Goal: Information Seeking & Learning: Find specific fact

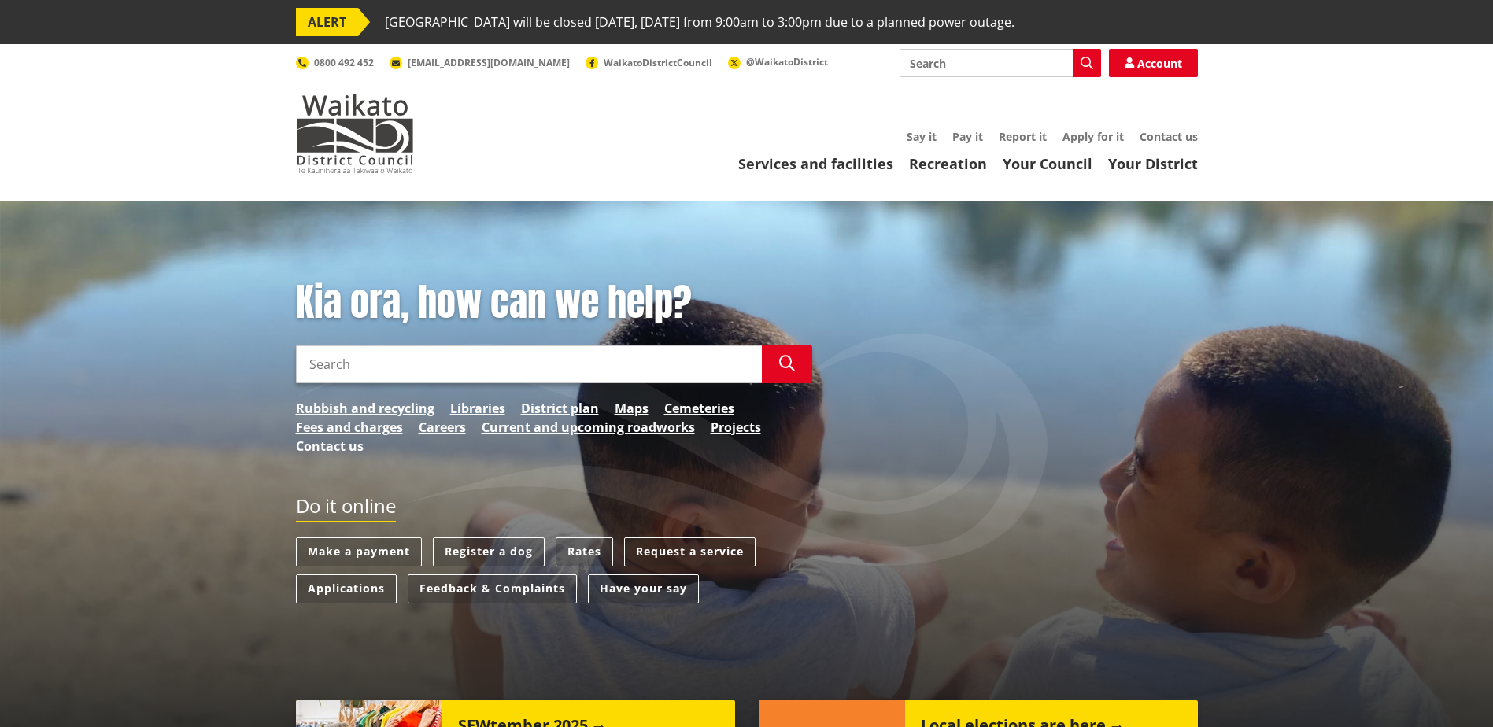
click at [406, 366] on input "Search" at bounding box center [529, 364] width 466 height 38
click at [582, 556] on link "Rates" at bounding box center [584, 551] width 57 height 29
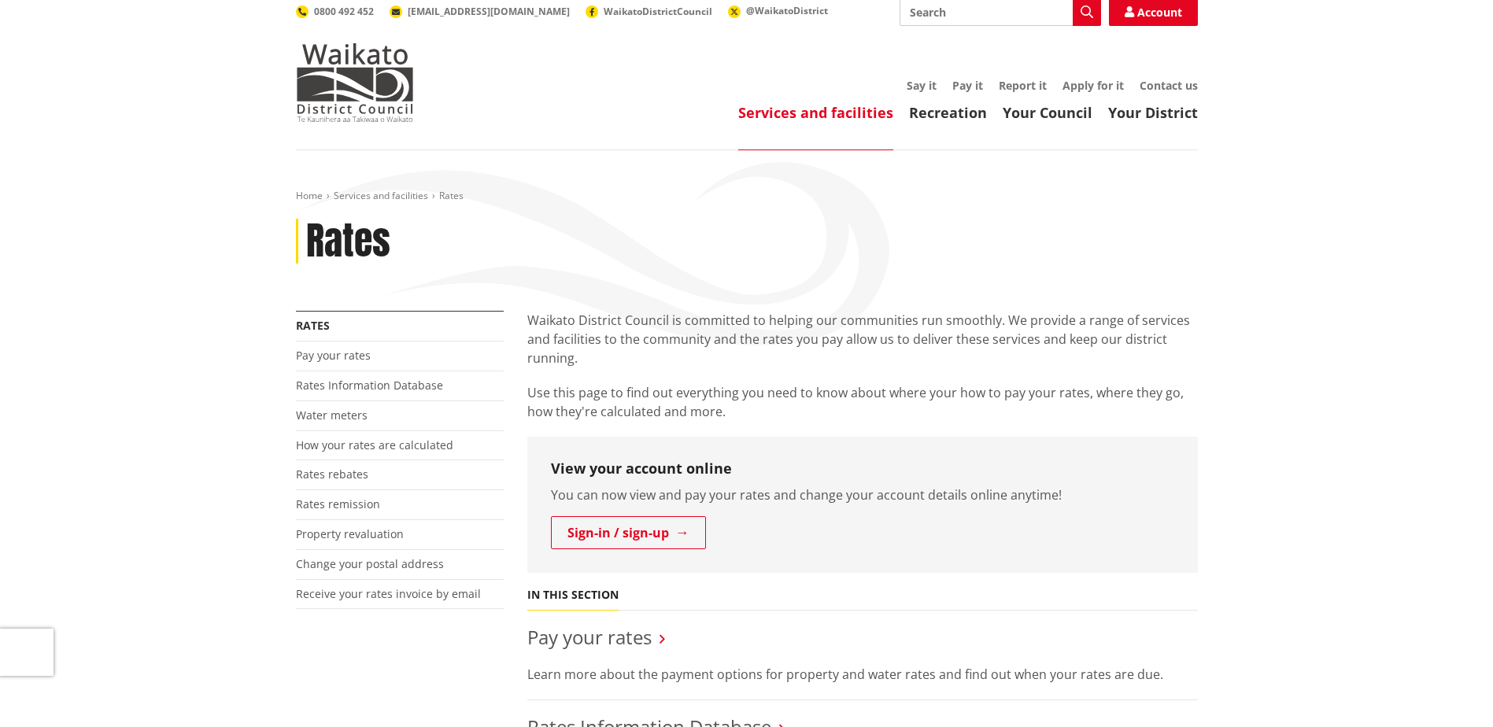
scroll to position [79, 0]
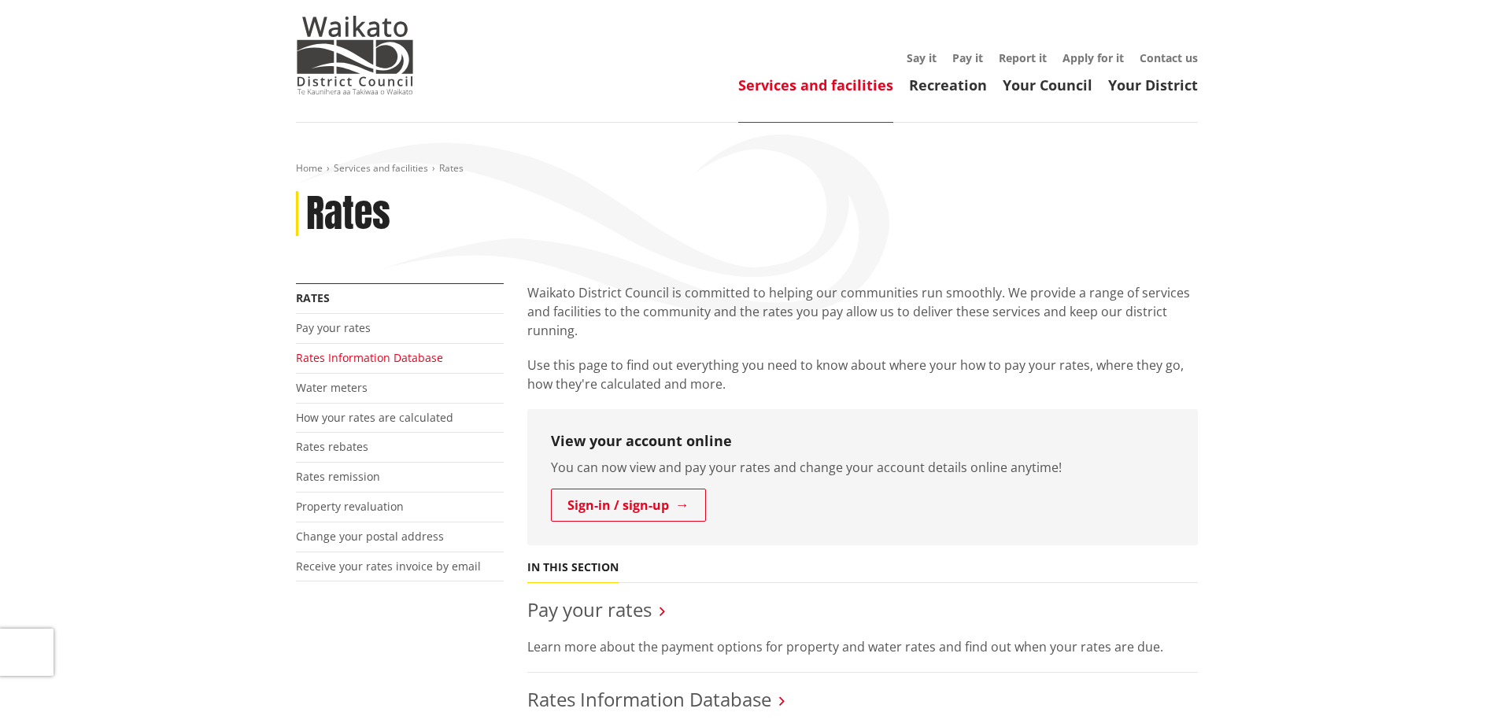
click at [357, 361] on link "Rates Information Database" at bounding box center [369, 357] width 147 height 15
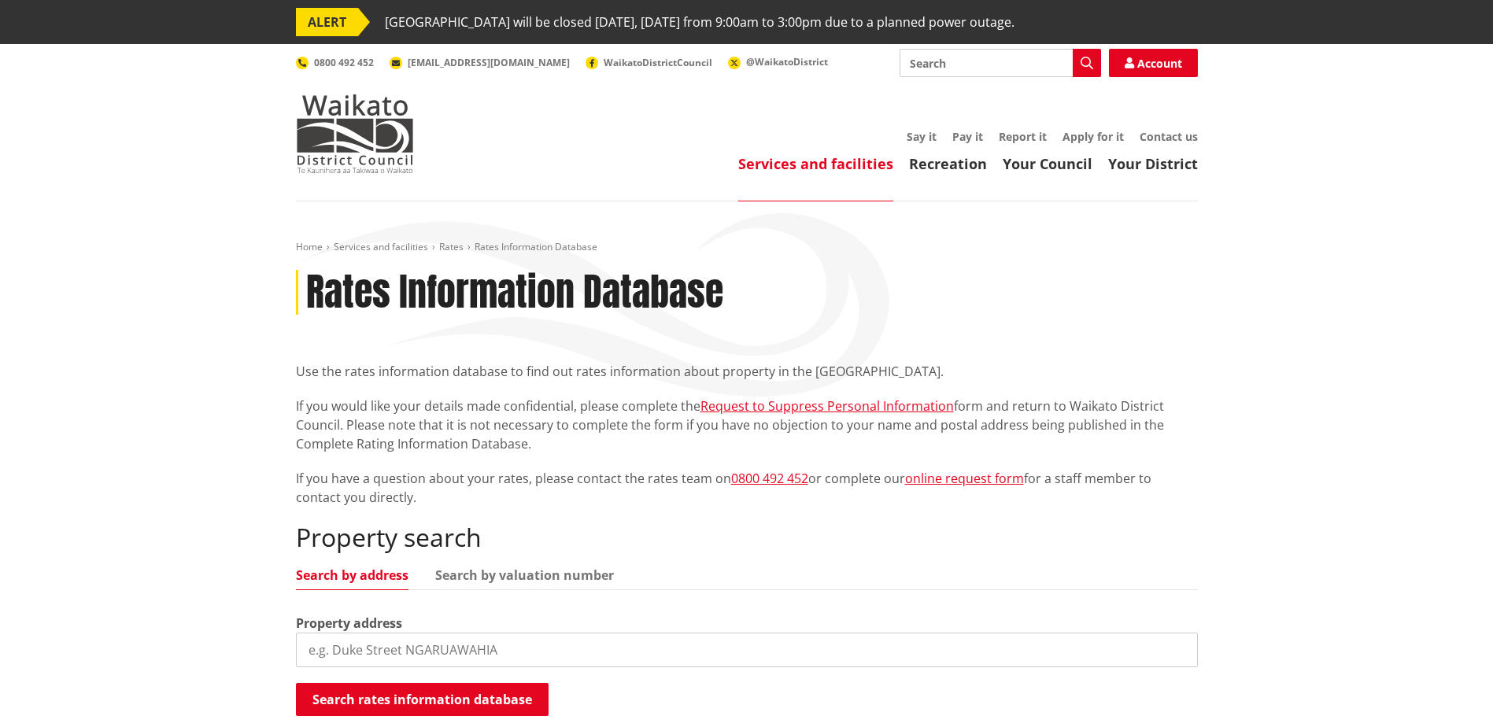
click at [390, 642] on input "search" at bounding box center [747, 650] width 902 height 35
drag, startPoint x: 364, startPoint y: 652, endPoint x: 388, endPoint y: 653, distance: 23.7
click at [364, 652] on input "56 raranaga" at bounding box center [747, 650] width 902 height 35
type input "56 raranga road"
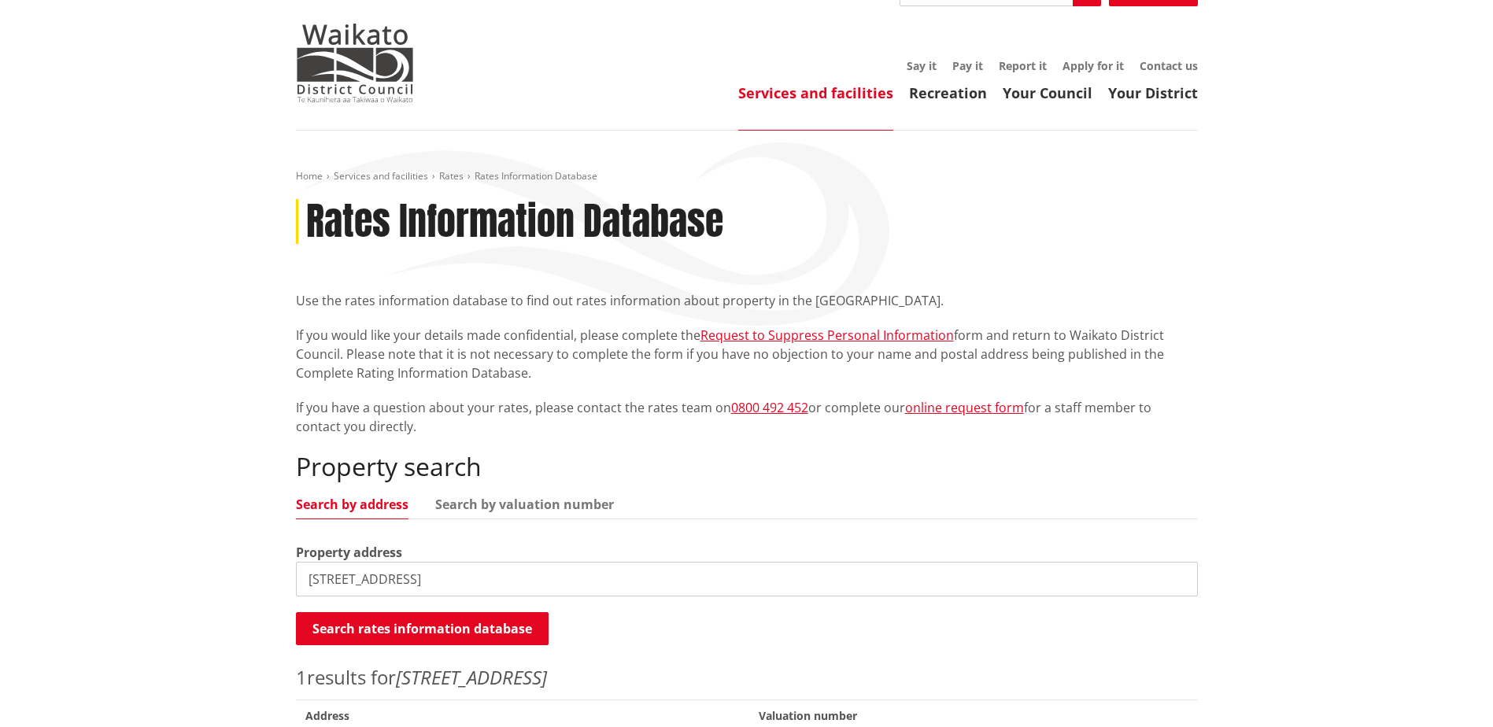
scroll to position [157, 0]
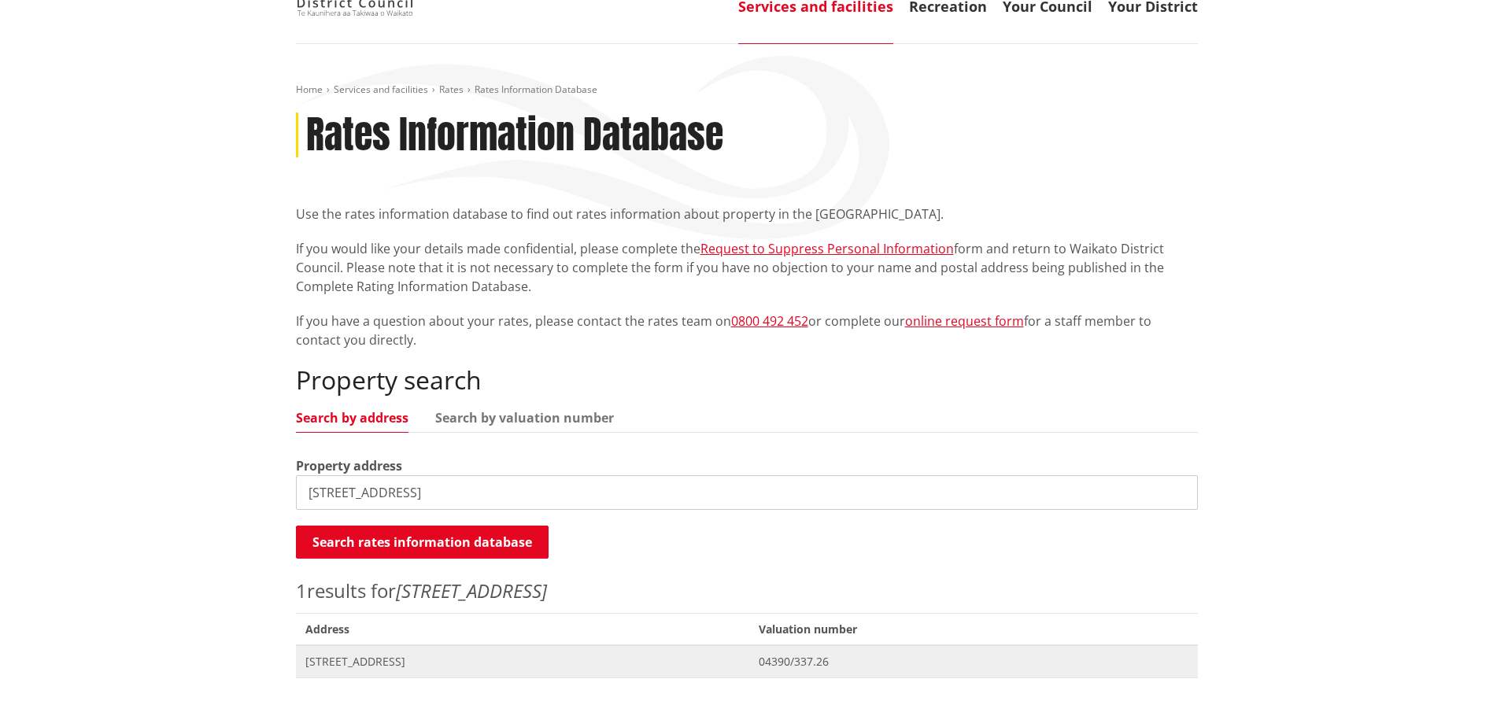
click at [399, 661] on span "56 Raranga Road TE KAUWHATA" at bounding box center [522, 662] width 435 height 16
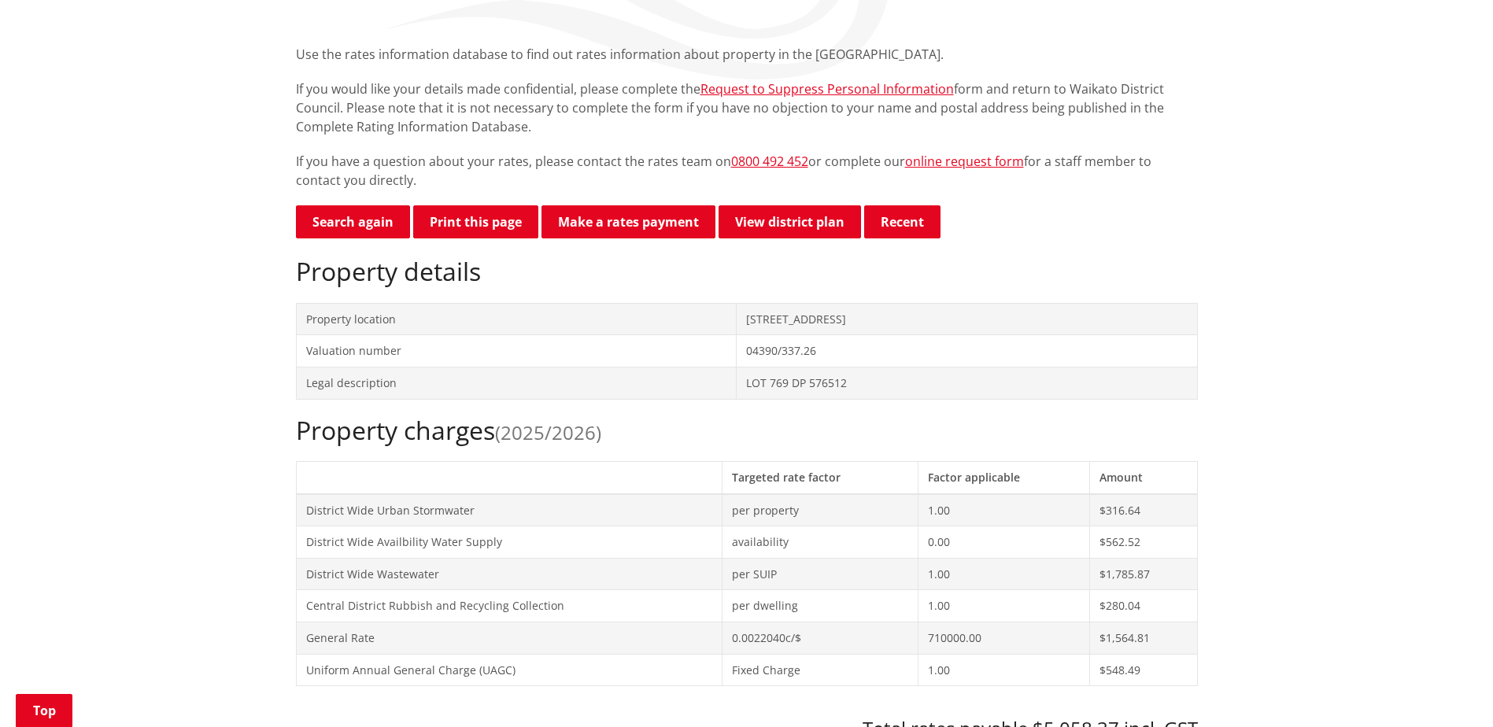
scroll to position [236, 0]
